Goal: Task Accomplishment & Management: Manage account settings

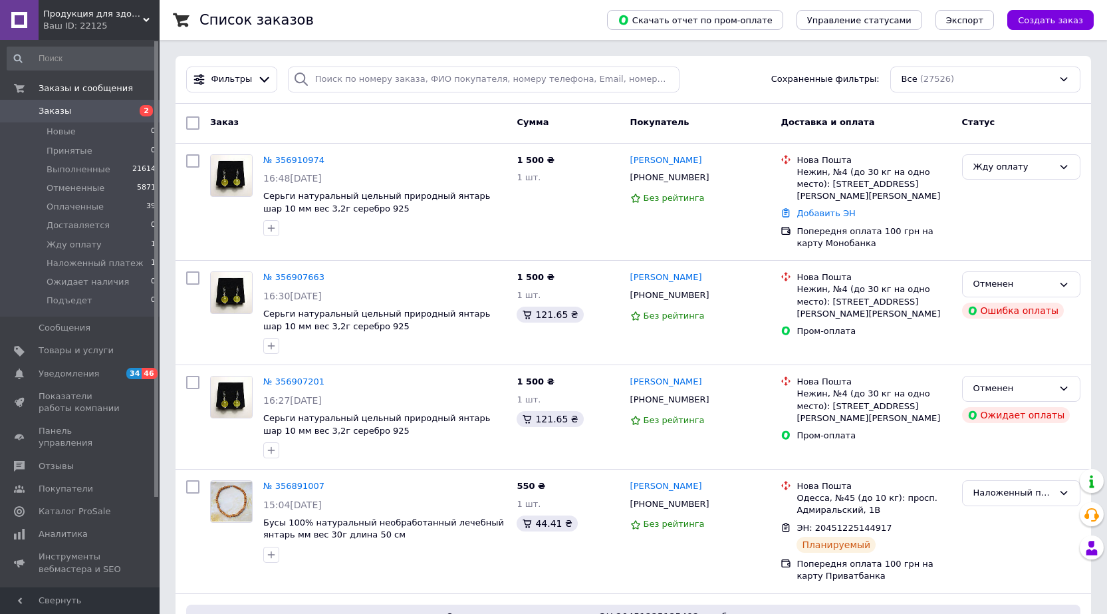
click at [51, 110] on span "Заказы" at bounding box center [55, 111] width 33 height 12
click at [45, 115] on span "Заказы" at bounding box center [55, 111] width 33 height 12
click at [295, 157] on link "№ 356910974" at bounding box center [293, 160] width 61 height 10
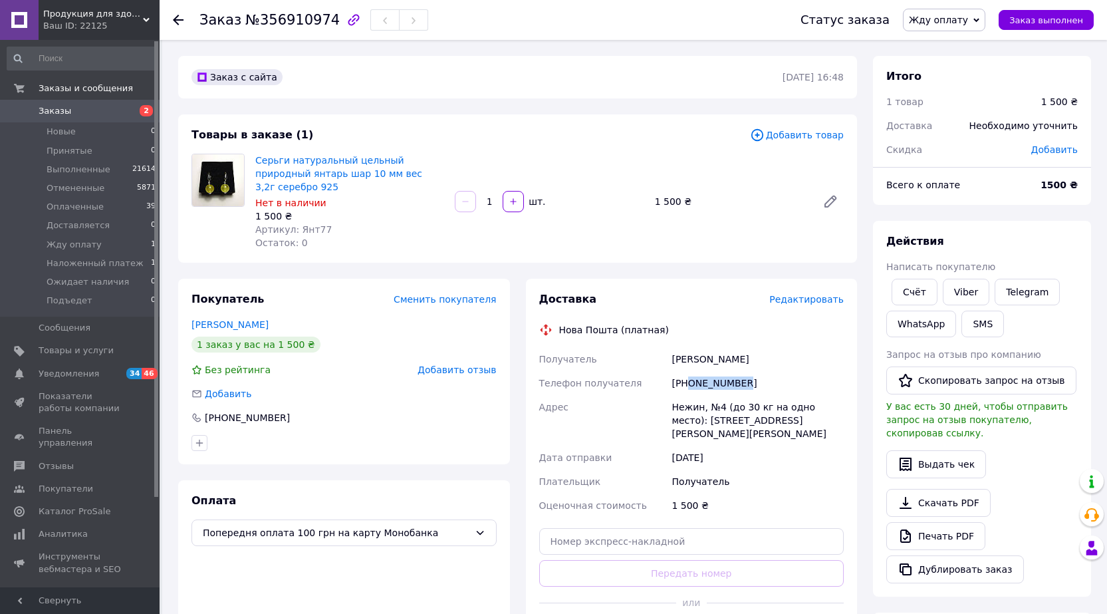
drag, startPoint x: 688, startPoint y: 373, endPoint x: 766, endPoint y: 373, distance: 78.5
click at [766, 373] on div "[PHONE_NUMBER]" at bounding box center [758, 383] width 178 height 24
copy div "0955681213"
click at [41, 104] on link "Заказы 2" at bounding box center [82, 111] width 164 height 23
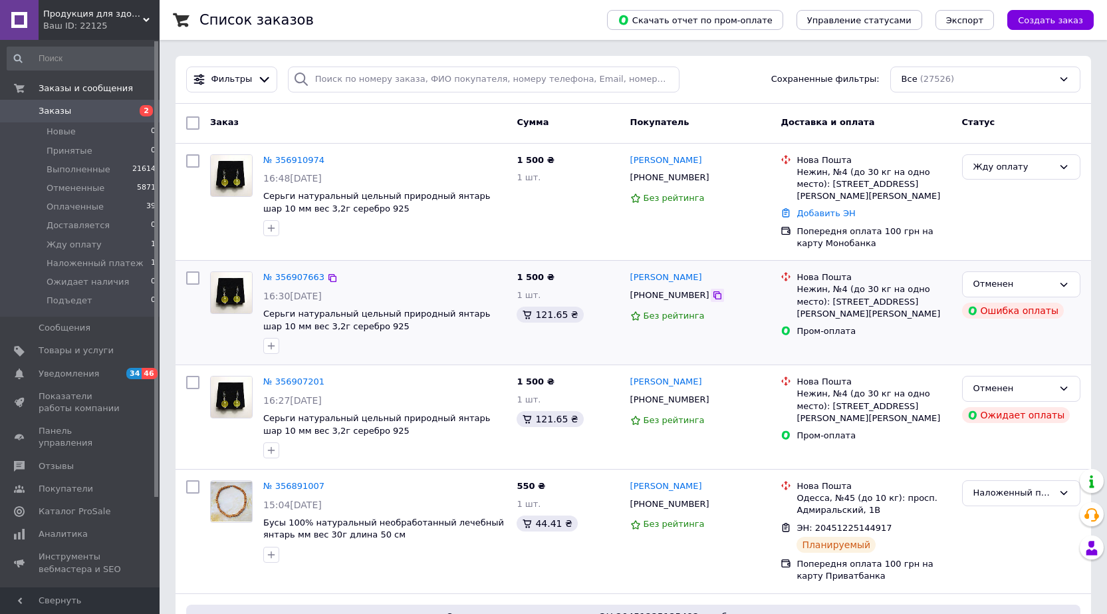
click at [712, 290] on icon at bounding box center [717, 295] width 11 height 11
click at [984, 166] on div "Жду оплату" at bounding box center [1014, 167] width 80 height 14
click at [1032, 227] on li "Наложенный платеж" at bounding box center [1021, 238] width 117 height 38
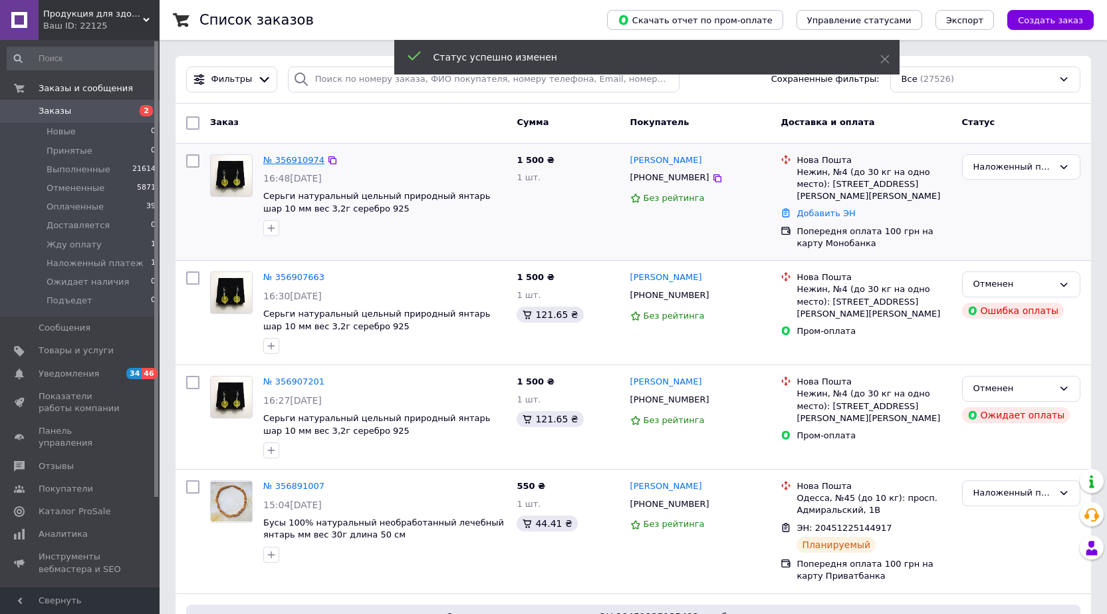
click at [296, 159] on link "№ 356910974" at bounding box center [293, 160] width 61 height 10
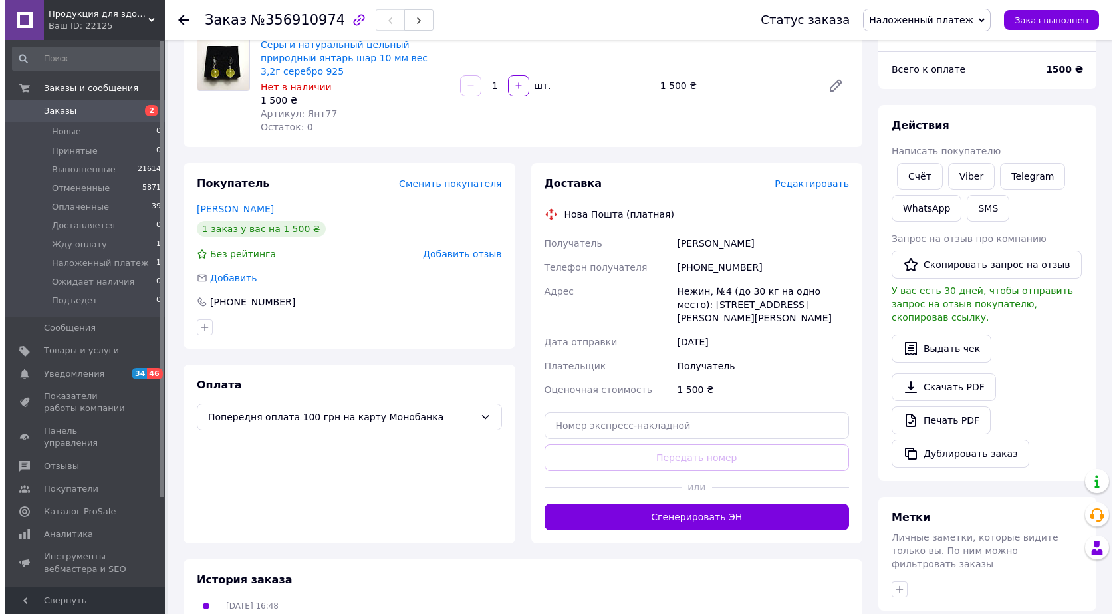
scroll to position [133, 0]
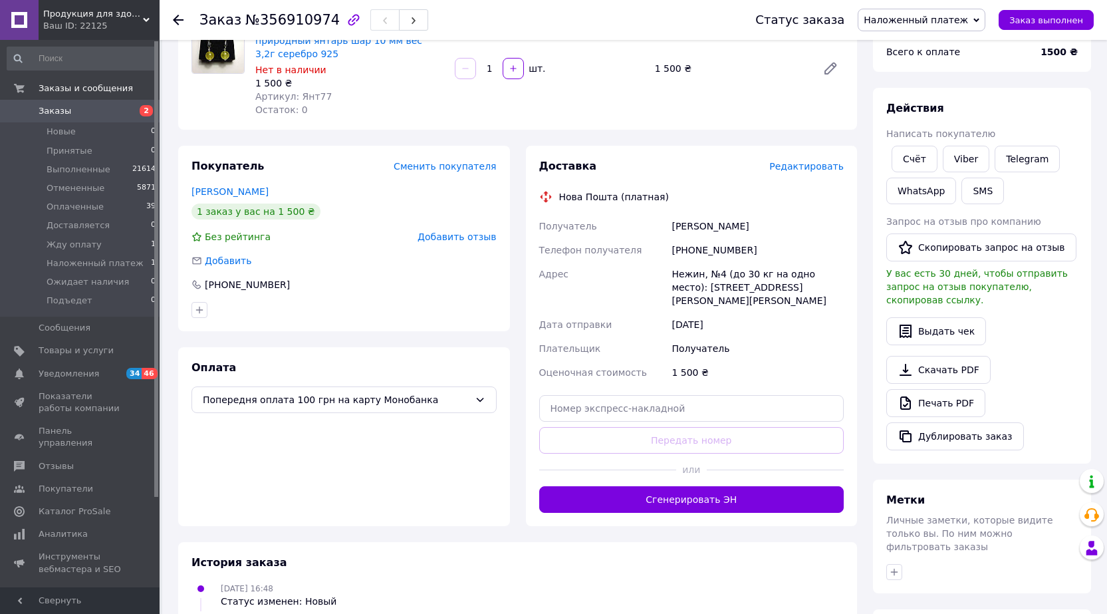
click at [808, 161] on span "Редактировать" at bounding box center [806, 166] width 74 height 11
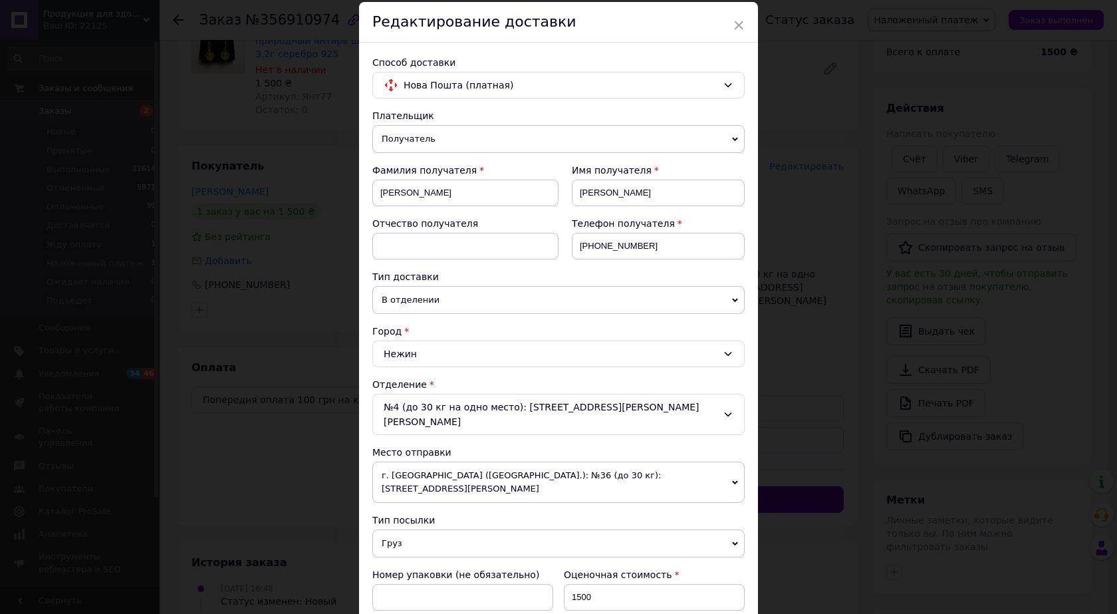
scroll to position [266, 0]
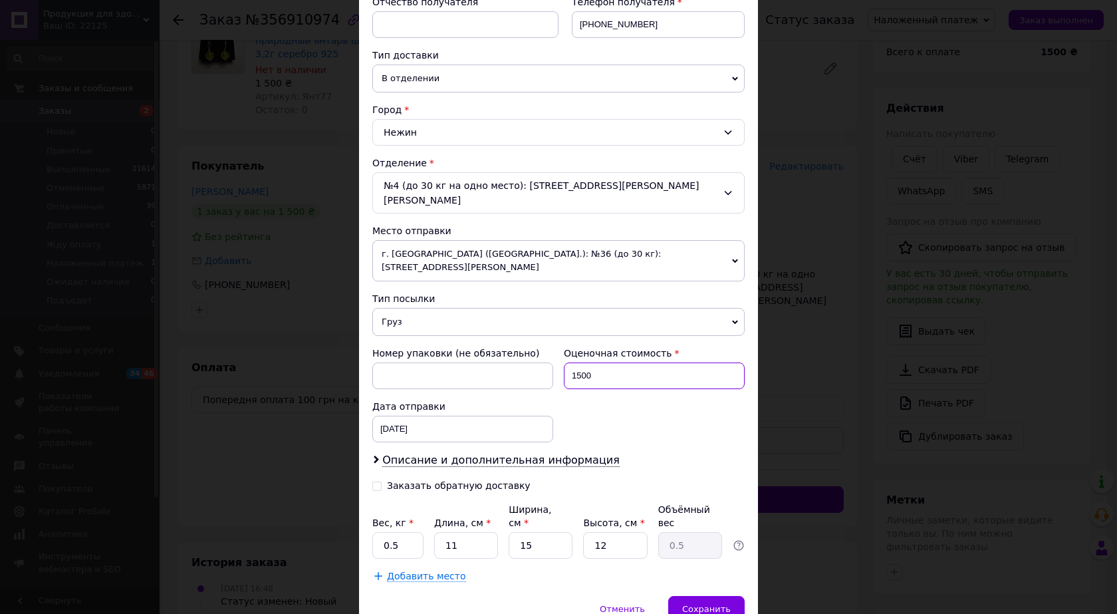
click at [607, 362] on input "1500" at bounding box center [654, 375] width 181 height 27
type input "1"
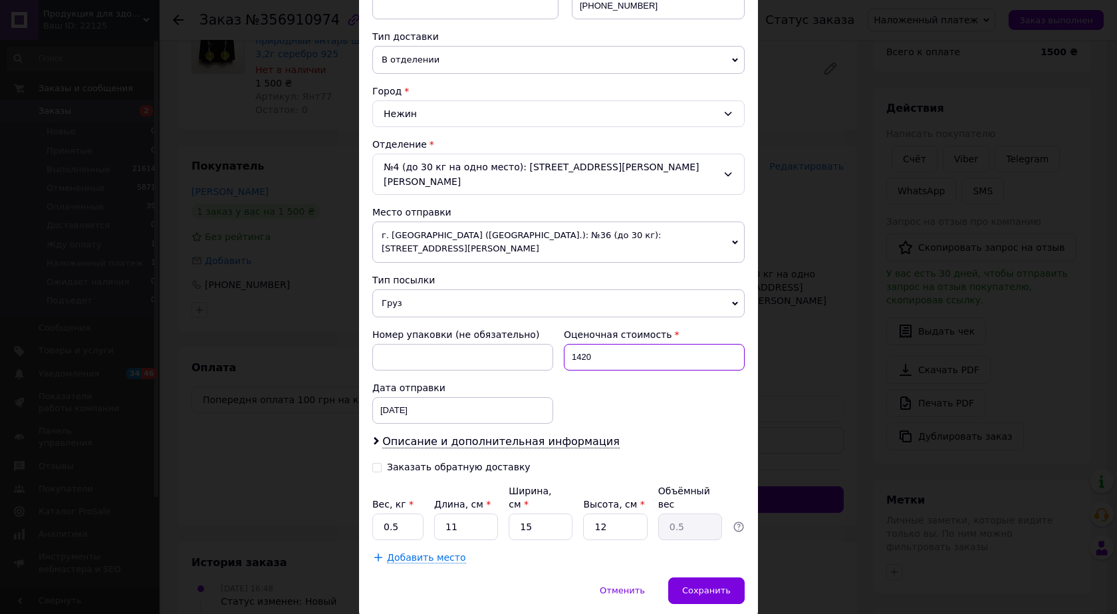
scroll to position [293, 0]
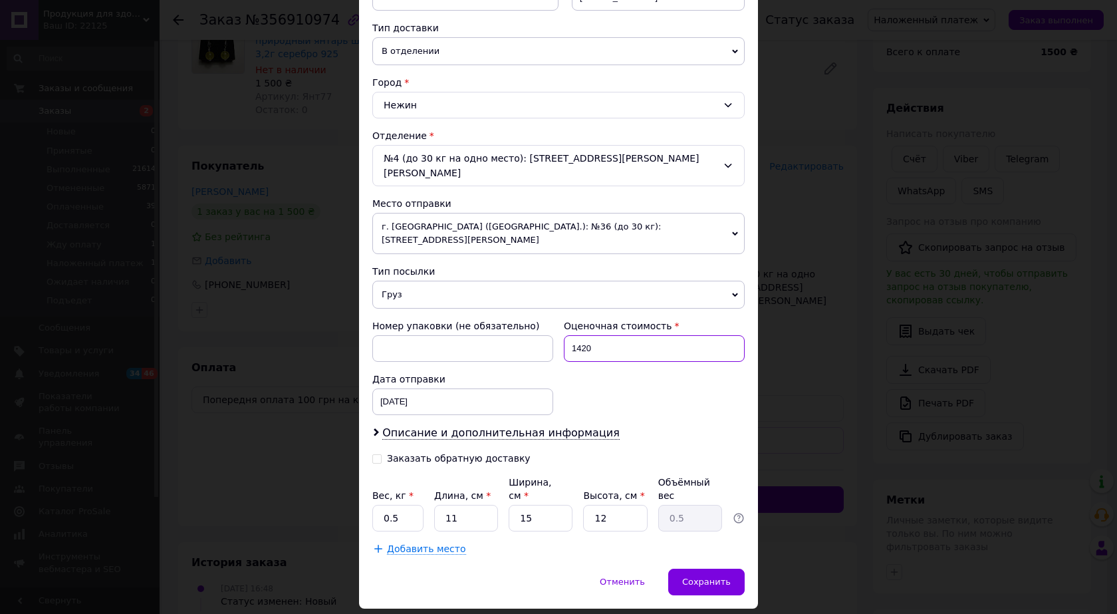
type input "1420"
click at [376, 453] on input "Заказать обратную доставку" at bounding box center [376, 457] width 9 height 9
checkbox input "true"
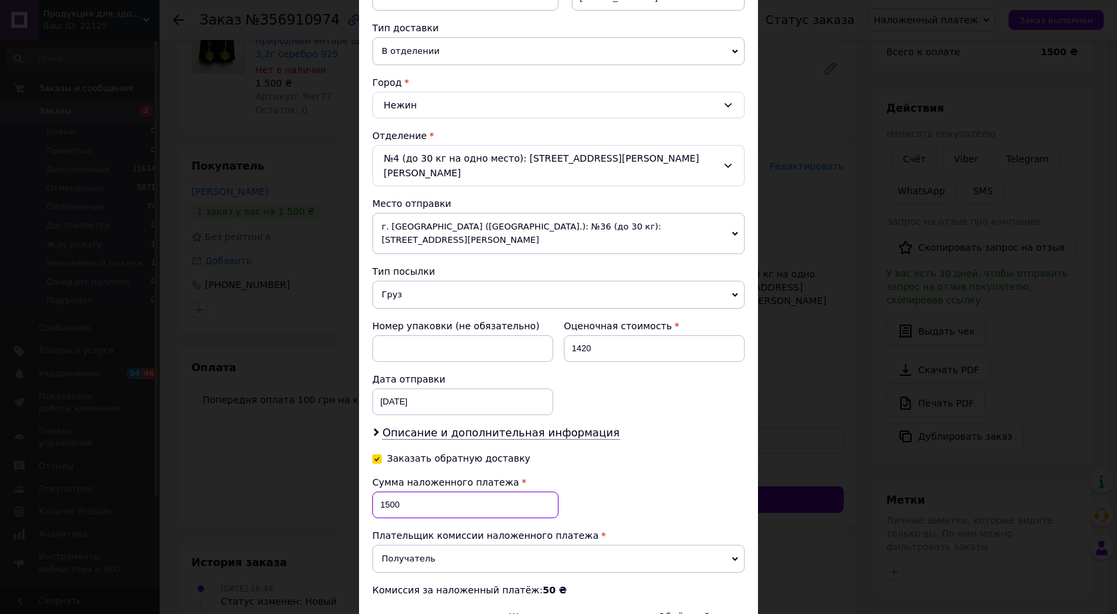
click at [406, 491] on input "1500" at bounding box center [465, 504] width 186 height 27
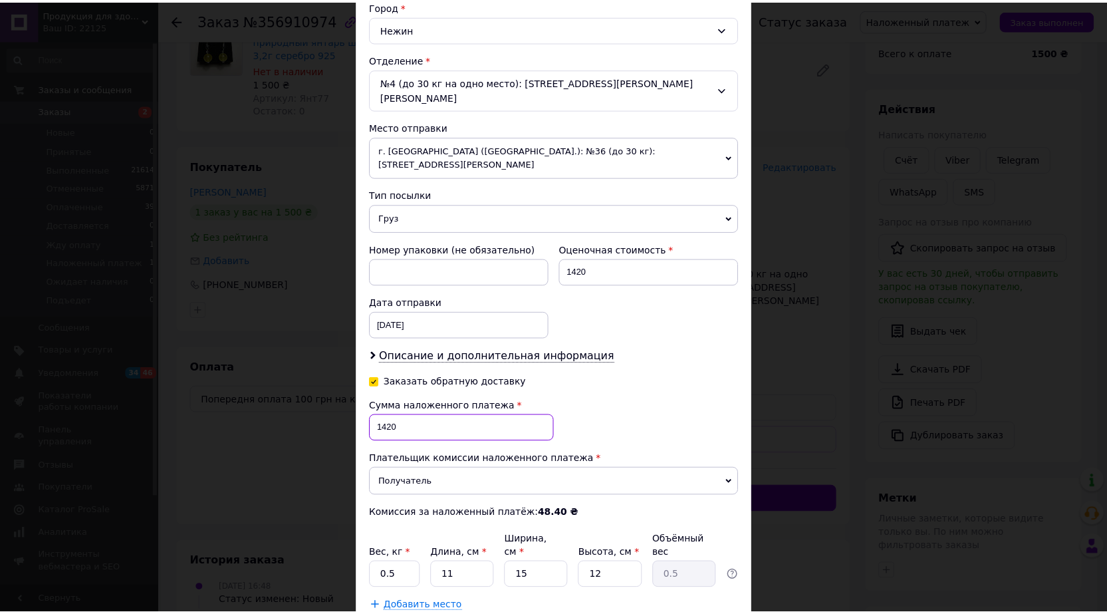
scroll to position [428, 0]
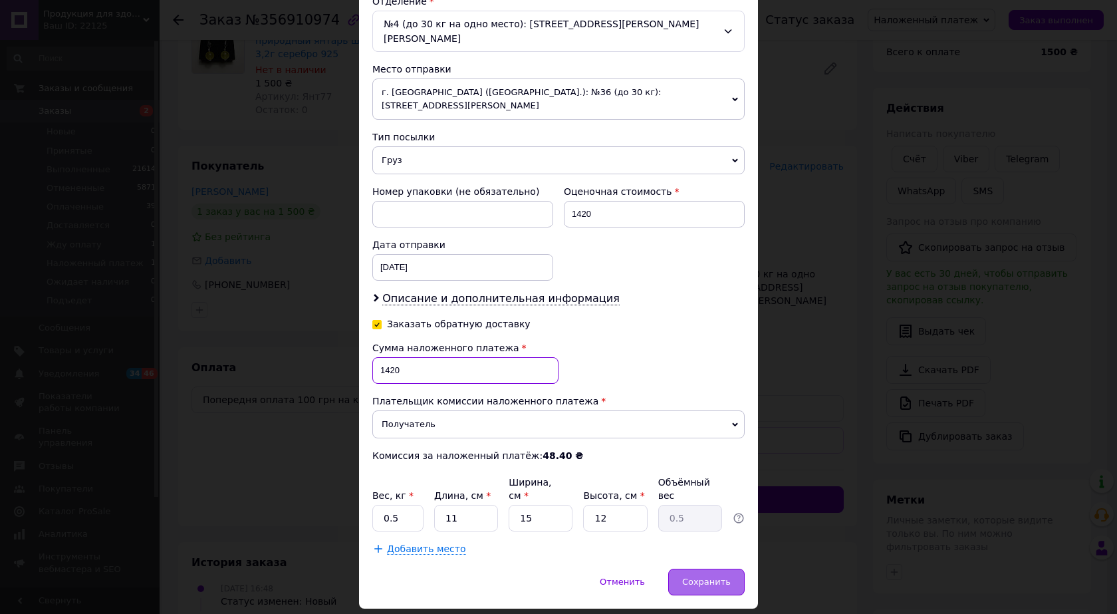
type input "1420"
click at [700, 577] on span "Сохранить" at bounding box center [706, 582] width 49 height 10
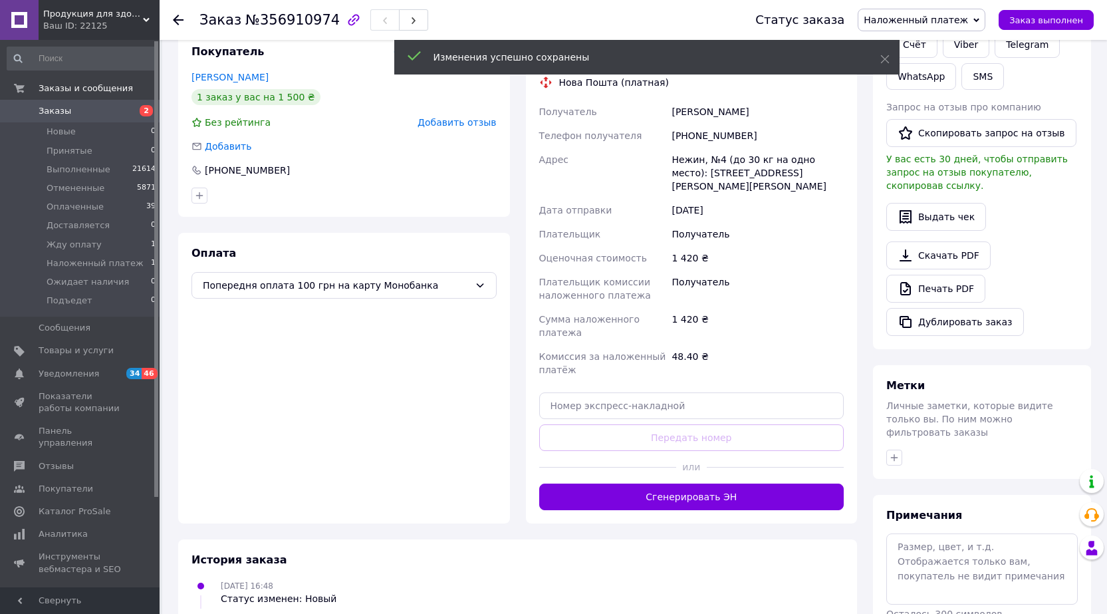
scroll to position [266, 0]
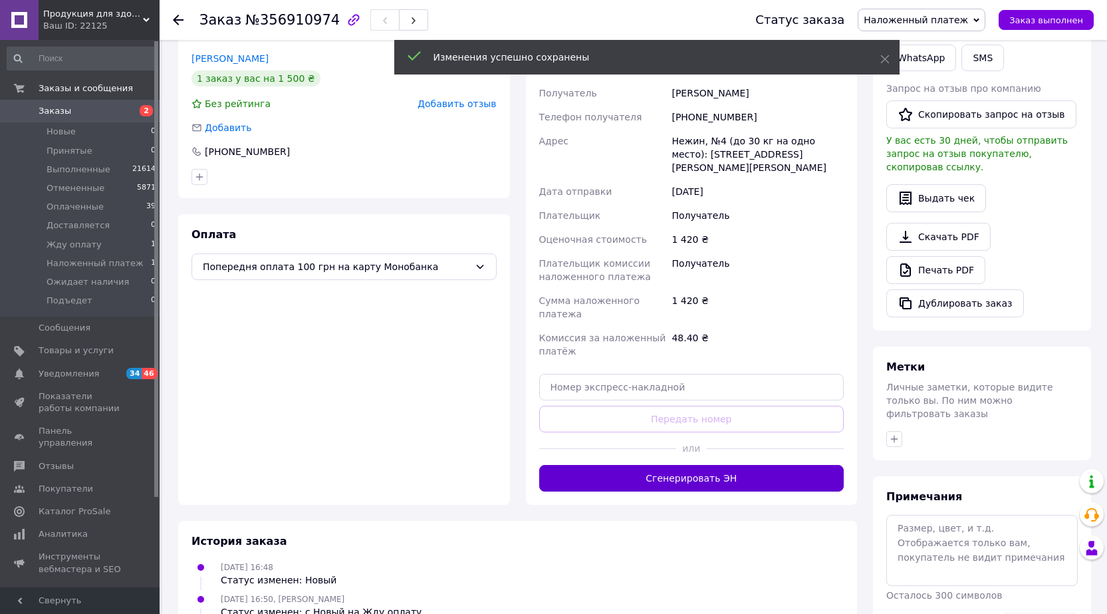
click at [722, 465] on button "Сгенерировать ЭН" at bounding box center [691, 478] width 305 height 27
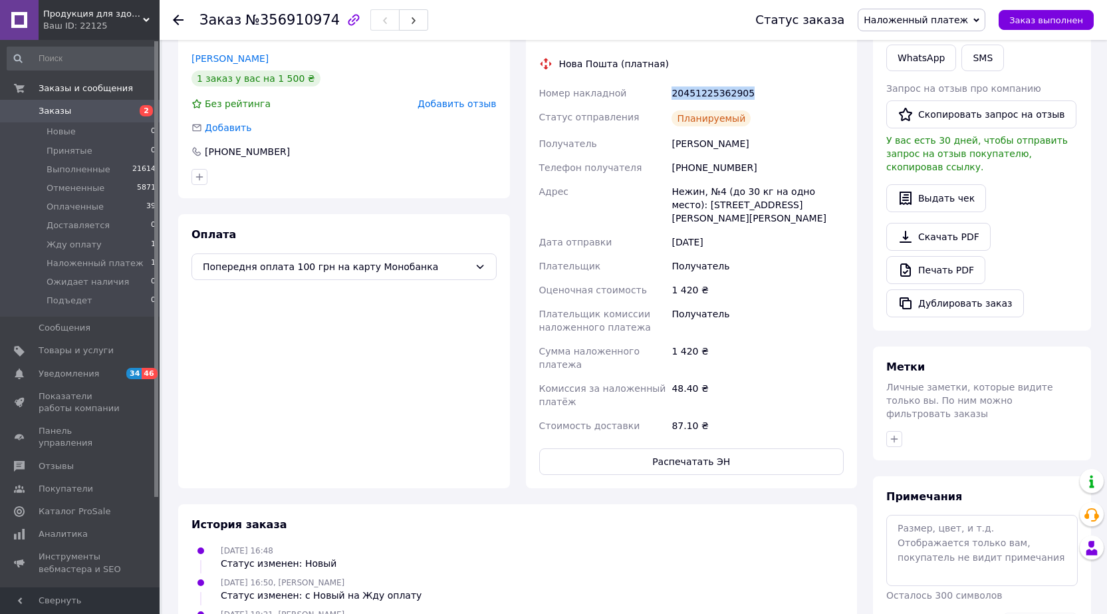
drag, startPoint x: 672, startPoint y: 82, endPoint x: 783, endPoint y: 82, distance: 111.1
click at [783, 82] on div "20451225362905" at bounding box center [758, 93] width 178 height 24
copy div "20451225362905"
click at [51, 112] on span "Заказы" at bounding box center [55, 111] width 33 height 12
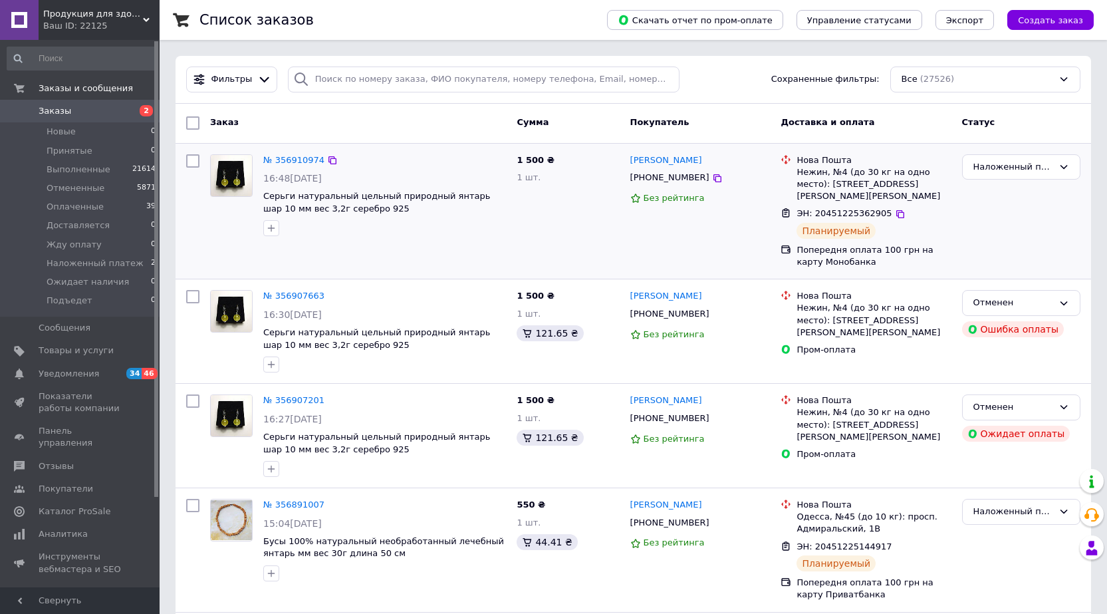
click at [296, 153] on div "№ 356910974" at bounding box center [294, 160] width 64 height 15
click at [299, 158] on link "№ 356910974" at bounding box center [293, 160] width 61 height 10
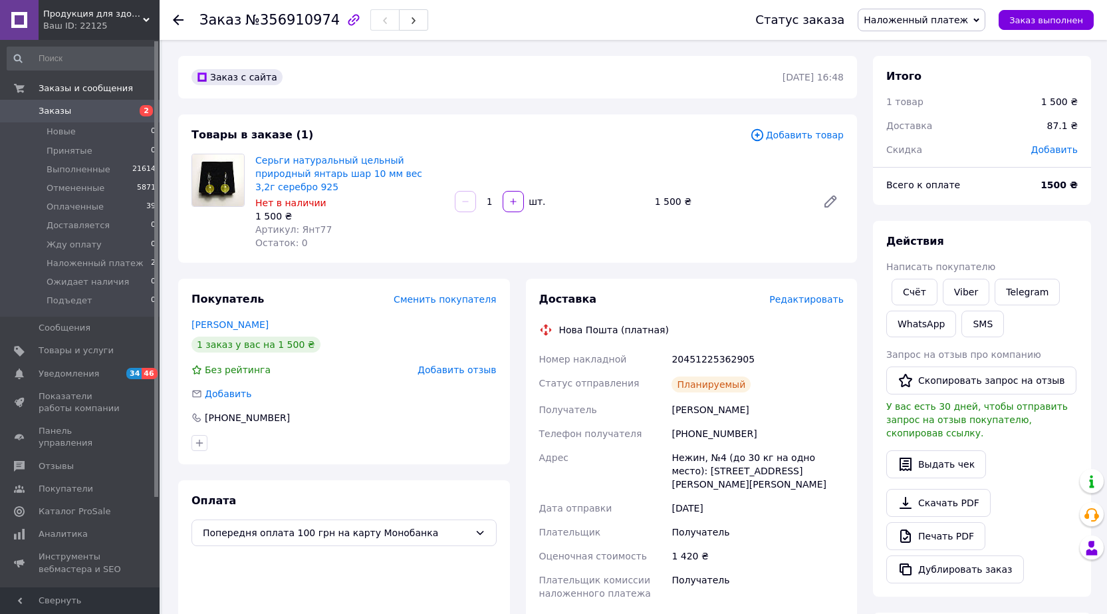
click at [38, 113] on span at bounding box center [19, 111] width 39 height 12
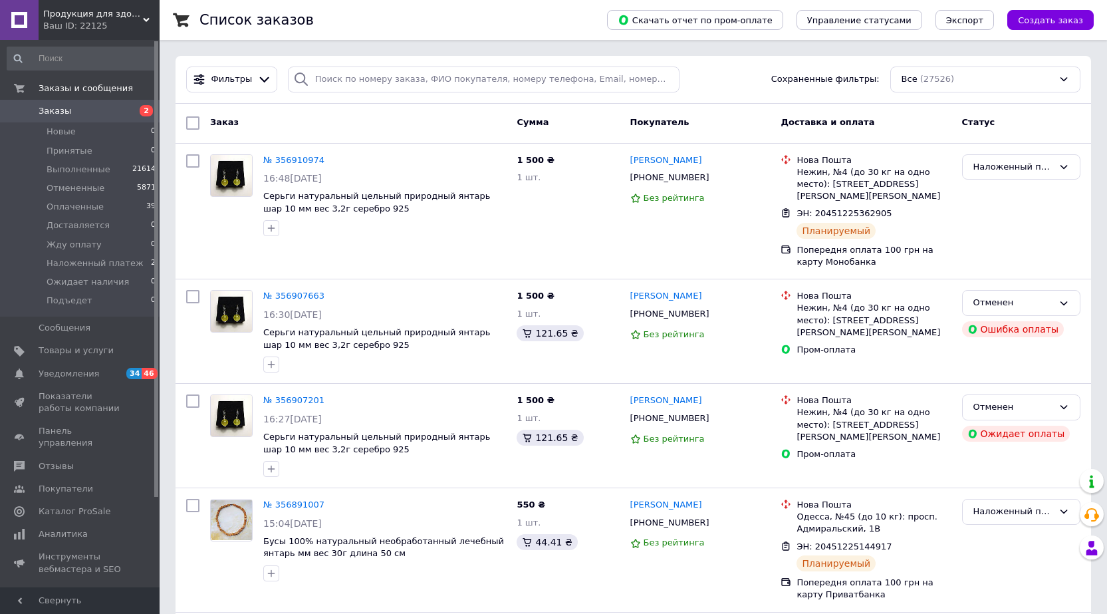
click at [52, 116] on span "Заказы" at bounding box center [55, 111] width 33 height 12
